Goal: Task Accomplishment & Management: Complete application form

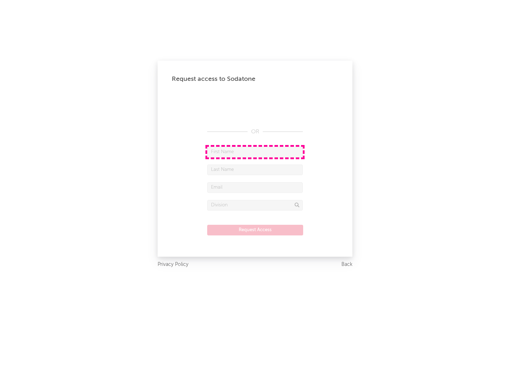
click at [255, 152] on input "text" at bounding box center [255, 152] width 96 height 11
type input "[PERSON_NAME]"
click at [255, 169] on input "text" at bounding box center [255, 169] width 96 height 11
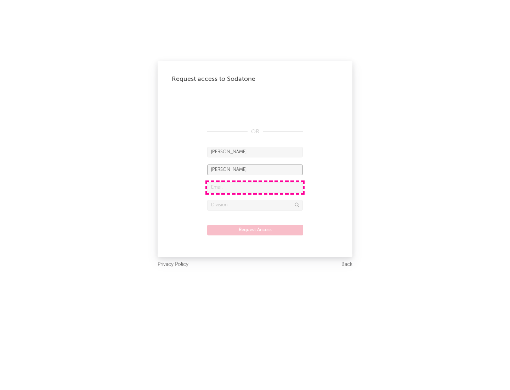
type input "[PERSON_NAME]"
click at [255, 187] on input "text" at bounding box center [255, 187] width 96 height 11
type input "[EMAIL_ADDRESS][DOMAIN_NAME]"
click at [255, 205] on input "text" at bounding box center [255, 205] width 96 height 11
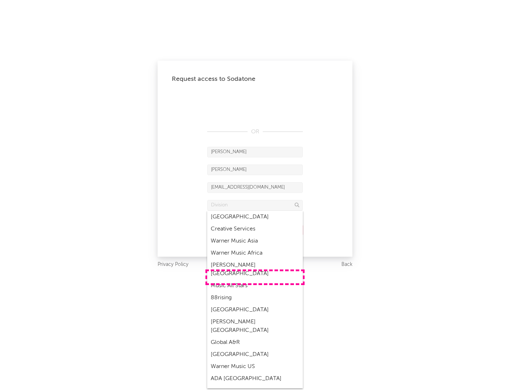
click at [255, 280] on div "Music All Stars" at bounding box center [255, 286] width 96 height 12
type input "Music All Stars"
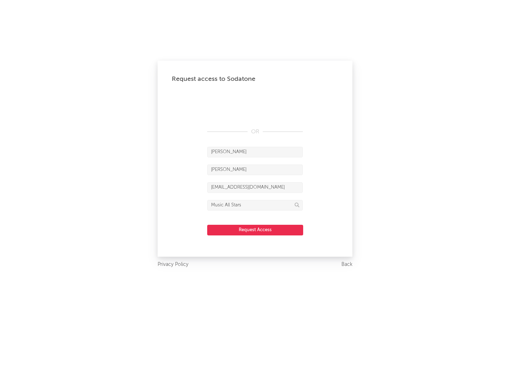
click at [255, 230] on button "Request Access" at bounding box center [255, 230] width 96 height 11
